Goal: Find specific page/section: Find specific page/section

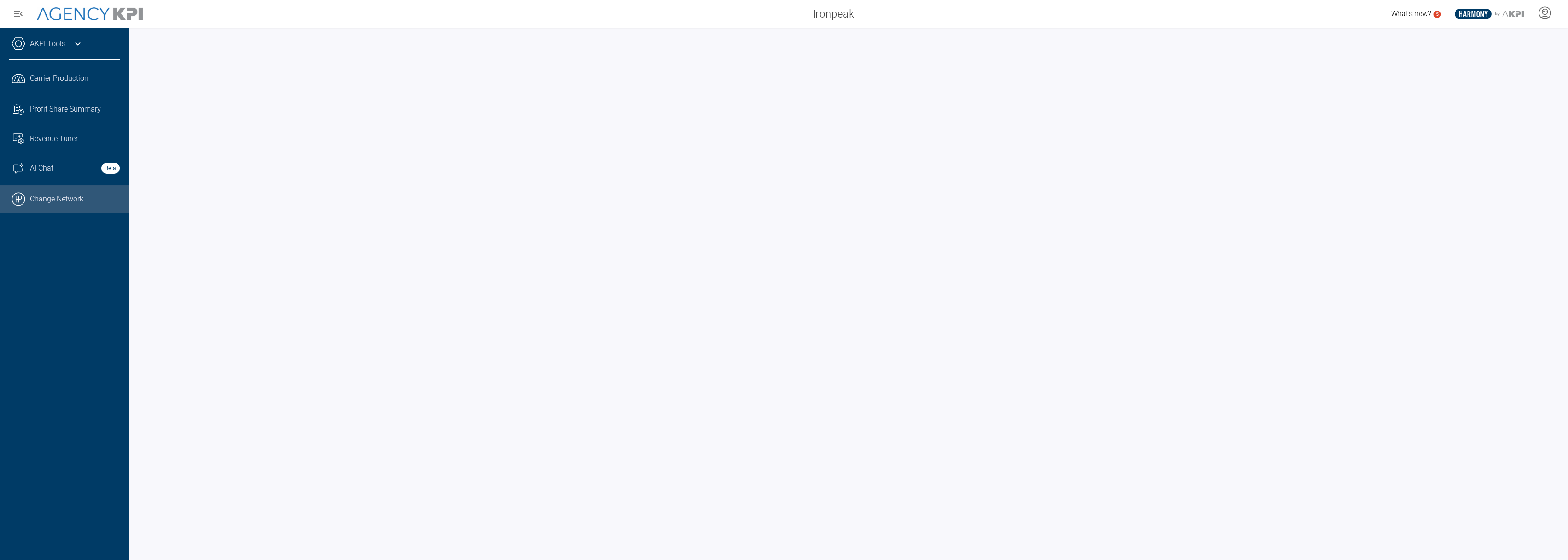
drag, startPoint x: 69, startPoint y: 195, endPoint x: 100, endPoint y: 197, distance: 31.1
click at [69, 195] on link ".cls-1{fill:none;stroke:#000;stroke-linecap:round;stroke-linejoin:round;stroke-…" at bounding box center [64, 199] width 129 height 28
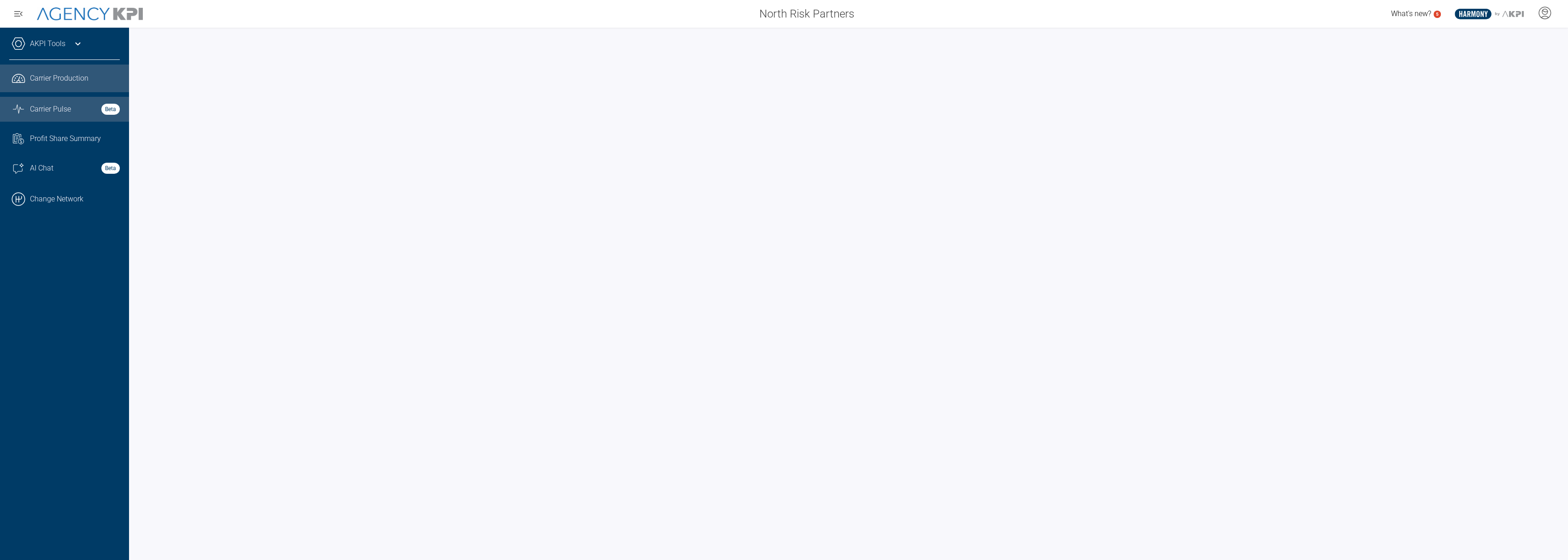
click at [65, 105] on span "Carrier Pulse" at bounding box center [50, 109] width 41 height 11
